Goal: Book appointment/travel/reservation

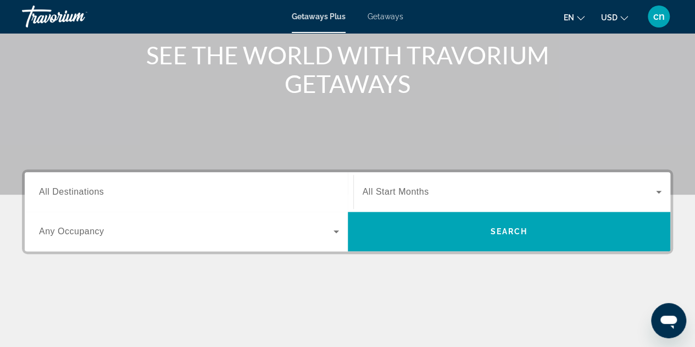
scroll to position [139, 0]
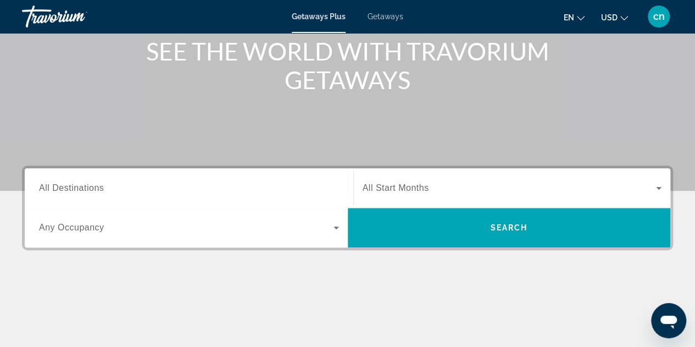
click at [76, 223] on span "Any Occupancy" at bounding box center [71, 227] width 65 height 9
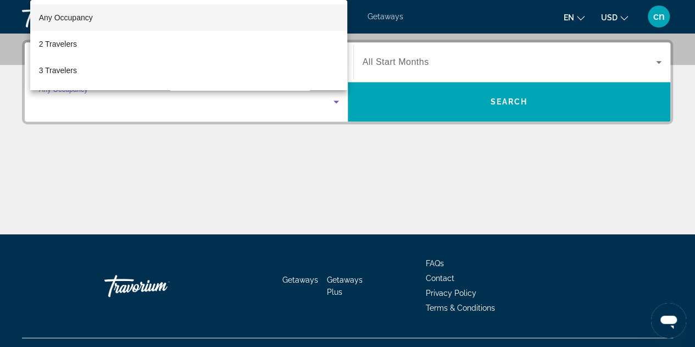
scroll to position [268, 0]
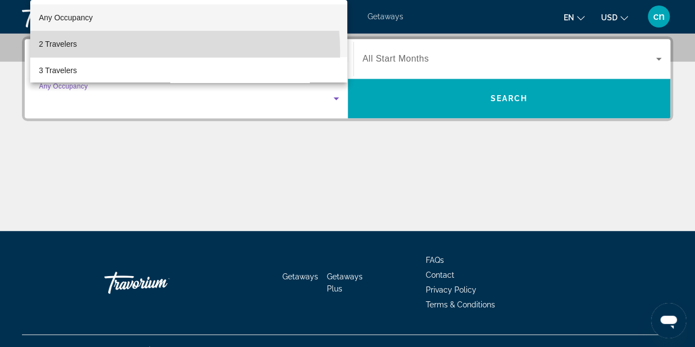
click at [102, 53] on mat-option "2 Travelers" at bounding box center [189, 44] width 318 height 26
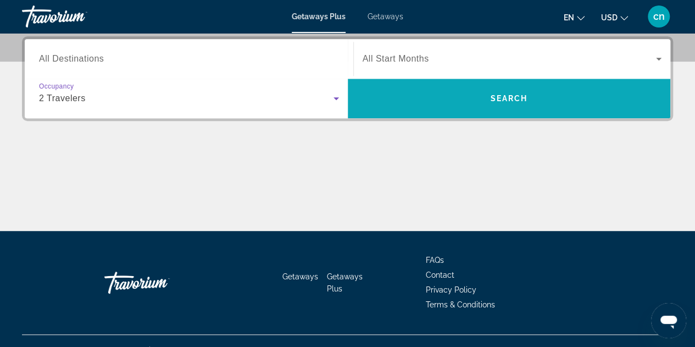
click at [395, 98] on span "Search" at bounding box center [509, 98] width 323 height 26
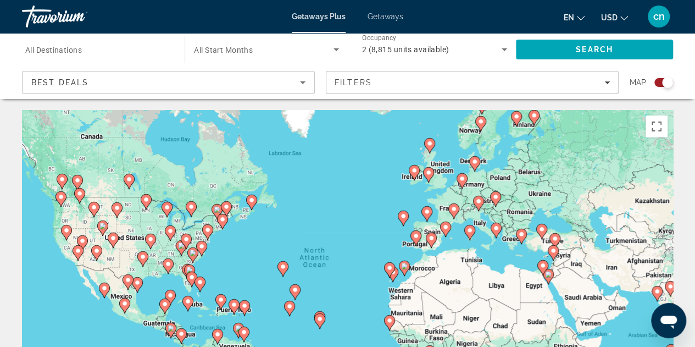
click at [127, 180] on image "Main content" at bounding box center [129, 179] width 7 height 7
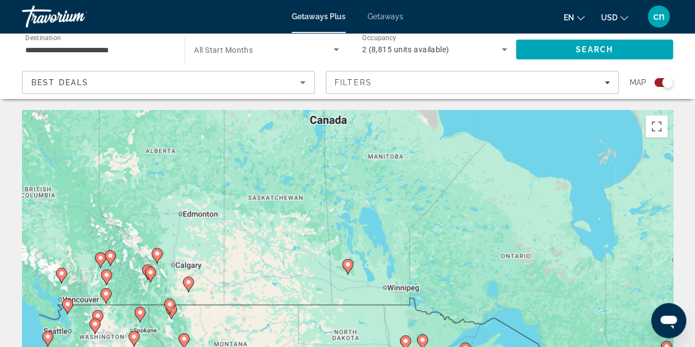
click at [345, 269] on icon "Main content" at bounding box center [347, 266] width 11 height 15
type input "**********"
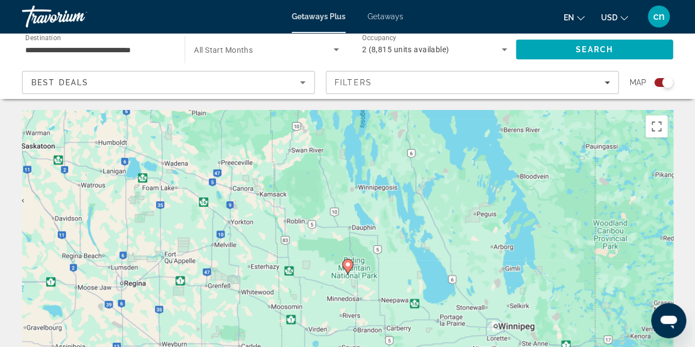
click at [348, 268] on icon "Main content" at bounding box center [347, 266] width 10 height 14
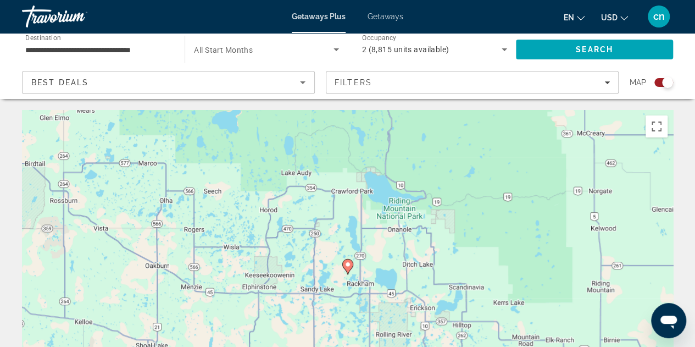
click at [348, 268] on icon "Main content" at bounding box center [347, 266] width 10 height 14
